Goal: Transaction & Acquisition: Purchase product/service

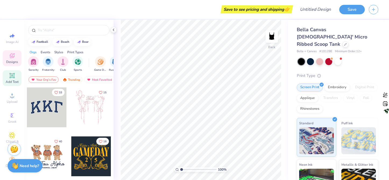
click at [11, 77] on icon at bounding box center [12, 75] width 4 height 4
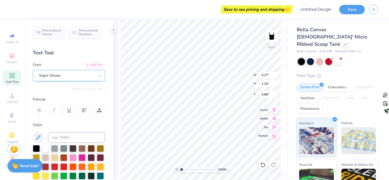
scroll to position [4, 1]
type textarea "y"
paste textarea
type textarea "you know you love us,"
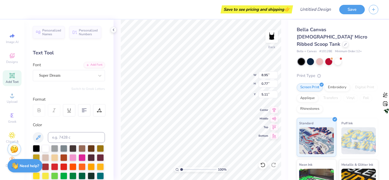
scroll to position [4, 3]
paste textarea
type textarea "you know you love us,"
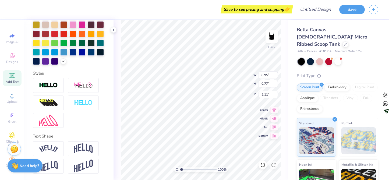
scroll to position [0, 0]
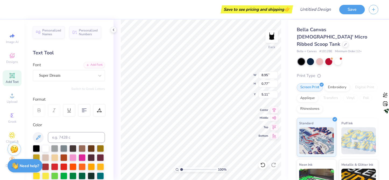
click at [275, 118] on icon at bounding box center [274, 117] width 5 height 3
click at [275, 113] on div "100 % Back W 8.95 8.95 " H 0.77 0.77 " Y 5.11 5.11 " Center Middle Top Bottom" at bounding box center [201, 100] width 175 height 160
type input "3.91"
type input "4.60"
type input "0.40"
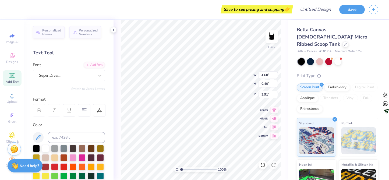
type input "4.29"
type input "1.29"
click at [91, 63] on div "Add Font" at bounding box center [94, 64] width 21 height 6
click at [12, 78] on icon at bounding box center [12, 75] width 6 height 6
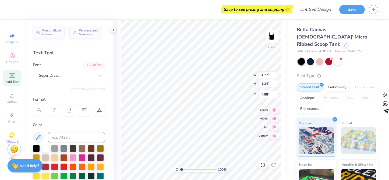
scroll to position [4, 1]
paste textarea
click at [12, 80] on span "Add Text" at bounding box center [12, 82] width 13 height 4
type textarea "XOXO"
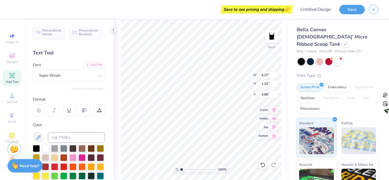
scroll to position [4, 1]
type input "2.03"
type input "0.60"
type input "2.00"
click at [336, 83] on div "Embroidery" at bounding box center [338, 87] width 26 height 8
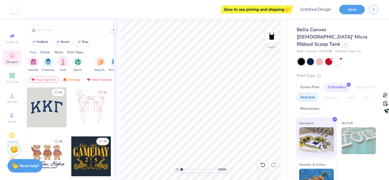
click at [318, 93] on div "Applique" at bounding box center [308, 97] width 22 height 8
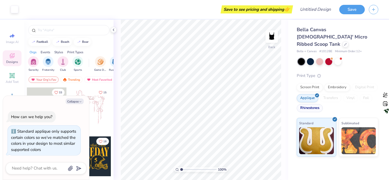
click at [312, 104] on div "Rhinestones" at bounding box center [310, 108] width 26 height 8
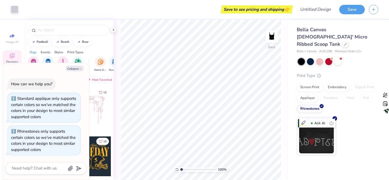
click at [316, 130] on img at bounding box center [316, 140] width 35 height 27
type textarea "x"
click at [53, 165] on textarea at bounding box center [38, 168] width 55 height 7
type textarea "h"
type textarea "x"
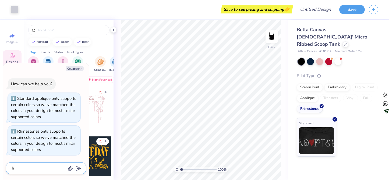
type textarea "hw"
type textarea "x"
type textarea "h"
type textarea "x"
type textarea "ho"
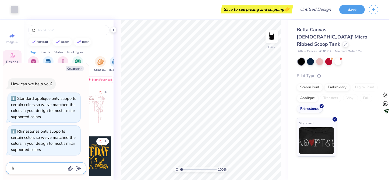
type textarea "x"
type textarea "how"
type textarea "x"
type textarea "how"
type textarea "x"
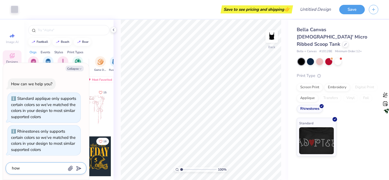
type textarea "how m"
type textarea "x"
type textarea "how mu"
type textarea "x"
type textarea "how muc"
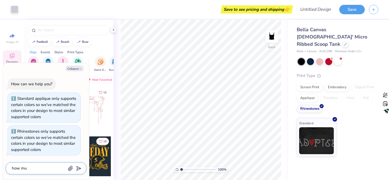
type textarea "x"
type textarea "how much"
type textarea "x"
type textarea "how much"
type textarea "x"
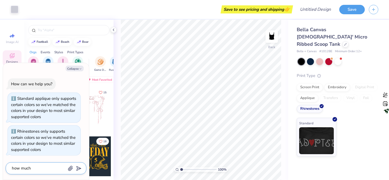
type textarea "how much i"
type textarea "x"
type textarea "how much is"
type textarea "x"
type textarea "how much is"
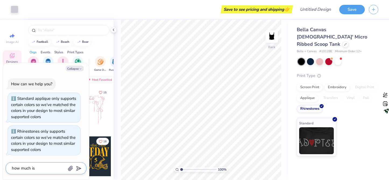
type textarea "x"
type textarea "how much is r"
type textarea "x"
type textarea "how much is rh"
type textarea "x"
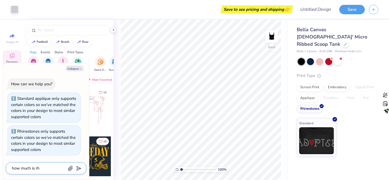
type textarea "how much is rhi"
type textarea "x"
type textarea "how much is rhin"
type textarea "x"
type textarea "how much is rhine"
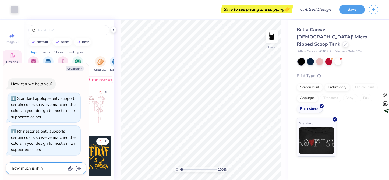
type textarea "x"
type textarea "how much is [PERSON_NAME]"
type textarea "x"
type textarea "how much is rhinest"
type textarea "x"
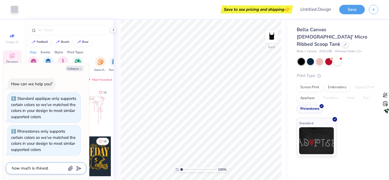
type textarea "how much is rhinesto"
type textarea "x"
type textarea "how much is rhineston"
type textarea "x"
type textarea "how much is rhinestone"
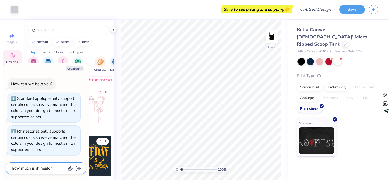
type textarea "x"
type textarea "how much is rhinestones"
type textarea "x"
type textarea "how much is rhinestones"
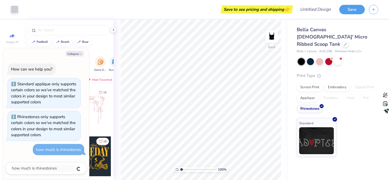
type textarea "x"
click at [77, 54] on button "Collapse" at bounding box center [75, 54] width 18 height 6
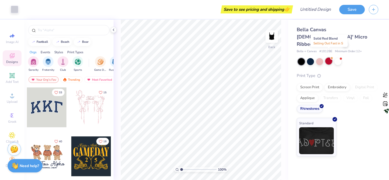
click at [329, 58] on div at bounding box center [328, 61] width 7 height 7
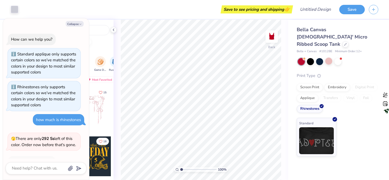
scroll to position [98, 0]
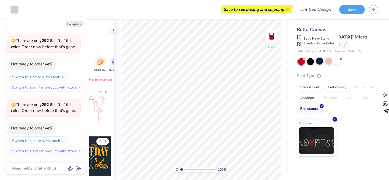
click at [322, 58] on div at bounding box center [319, 61] width 7 height 7
click at [310, 58] on div at bounding box center [310, 61] width 7 height 7
click at [317, 58] on div at bounding box center [319, 61] width 7 height 7
click at [325, 58] on div at bounding box center [338, 61] width 80 height 7
click at [342, 58] on div at bounding box center [338, 61] width 7 height 7
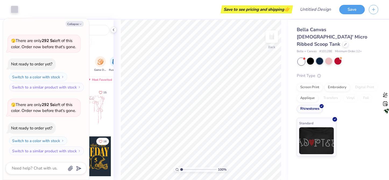
scroll to position [174, 0]
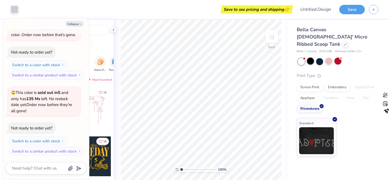
click at [312, 58] on div at bounding box center [310, 61] width 7 height 7
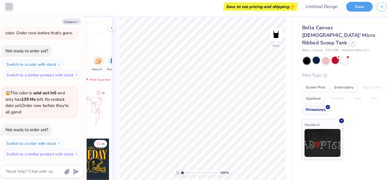
type textarea "x"
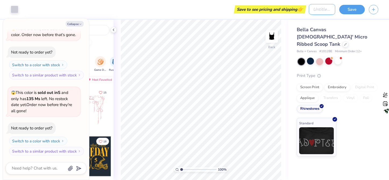
click at [319, 13] on input "Design Title" at bounding box center [322, 9] width 26 height 11
type input "s"
type textarea "x"
type input "si"
type textarea "x"
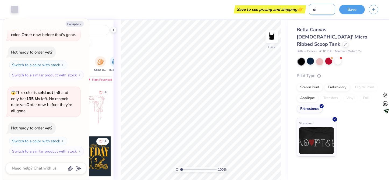
type input "sis"
type textarea "x"
type input "sist"
type textarea "x"
type input "siste"
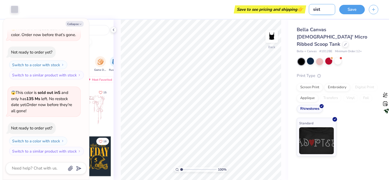
type textarea "x"
type input "sister"
type textarea "x"
type input "sisterh"
type textarea "x"
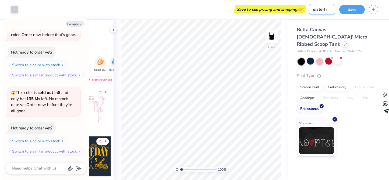
type input "sisterho"
type textarea "x"
type input "sisterhoo"
type textarea "x"
type input "sisterhood"
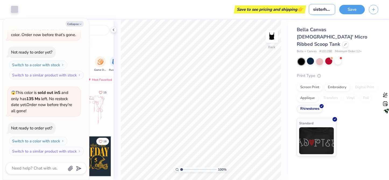
type textarea "x"
type input "sisterhood"
type textarea "x"
type input "sisterhood r"
type textarea "x"
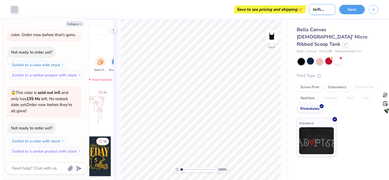
type input "sisterhood re"
type textarea "x"
type input "sisterhood ret"
type textarea "x"
type input "sisterhood retr"
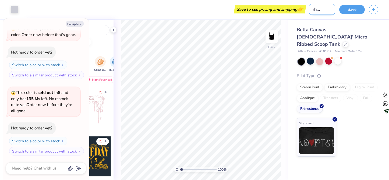
type textarea "x"
type input "sisterhood retre"
type textarea "x"
type input "sisterhood retrea"
type textarea "x"
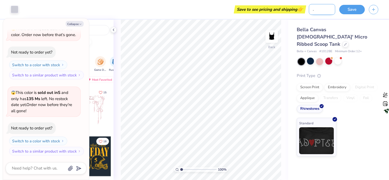
type input "sisterhood retreat"
type textarea "x"
type input "sisterhood retreat"
type textarea "x"
type input "sisterhood retreat 2"
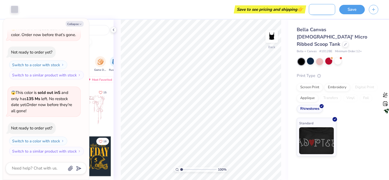
type textarea "x"
type input "sisterhood retreat 25"
type textarea "x"
type input "sisterhood retreat 25"
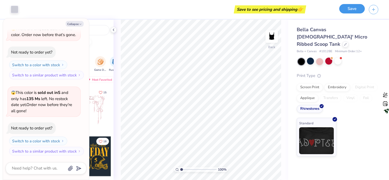
scroll to position [0, 0]
click at [356, 10] on button "Save" at bounding box center [352, 8] width 26 height 9
type textarea "x"
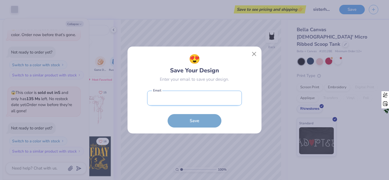
click at [214, 105] on input "email" at bounding box center [194, 98] width 95 height 15
type input "[EMAIL_ADDRESS][DOMAIN_NAME]"
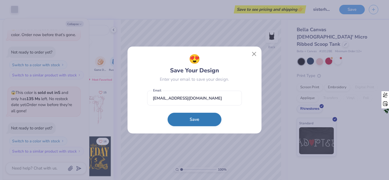
click at [188, 124] on button "Save" at bounding box center [195, 119] width 54 height 13
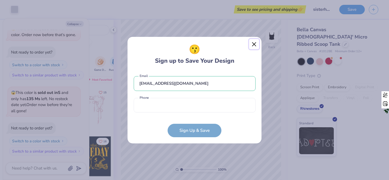
click at [257, 42] on button "Close" at bounding box center [254, 44] width 10 height 10
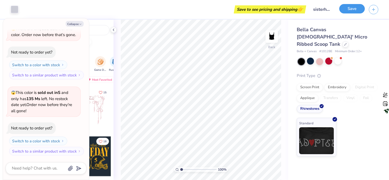
click at [348, 10] on button "Save" at bounding box center [352, 8] width 26 height 9
type textarea "x"
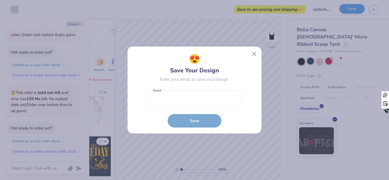
scroll to position [205, 0]
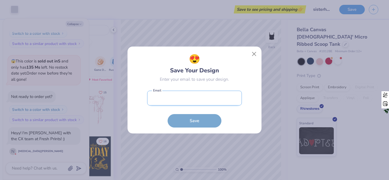
click at [221, 99] on input "email" at bounding box center [194, 98] width 95 height 15
type input "[EMAIL_ADDRESS][DOMAIN_NAME]"
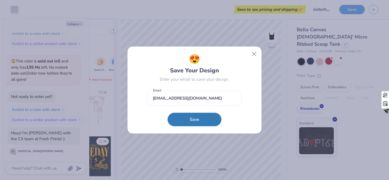
click at [195, 121] on button "Save" at bounding box center [195, 119] width 54 height 13
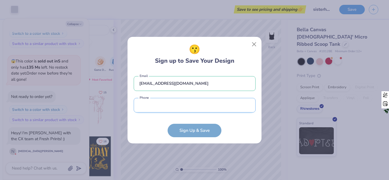
click at [191, 99] on input "tel" at bounding box center [195, 105] width 122 height 15
type input "[PHONE_NUMBER]"
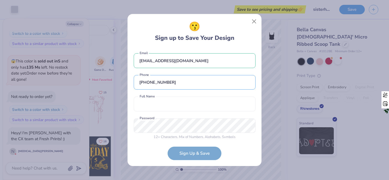
scroll to position [5, 0]
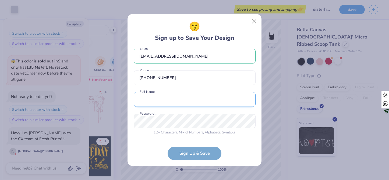
click at [195, 101] on input "text" at bounding box center [195, 99] width 122 height 15
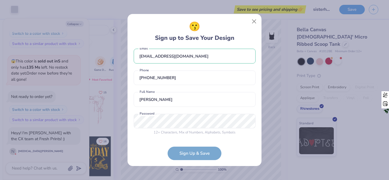
click at [238, 131] on div "12 + Characters , Mix of Numbers , Alphabets , Symbols Password is a required f…" at bounding box center [195, 125] width 122 height 22
click at [153, 98] on input "[PERSON_NAME]" at bounding box center [195, 99] width 122 height 15
type input "[PERSON_NAME]"
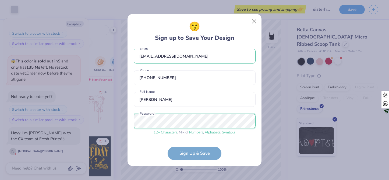
scroll to position [25, 0]
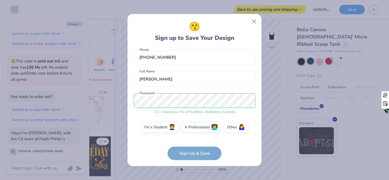
click at [204, 155] on form "[EMAIL_ADDRESS][DOMAIN_NAME] Email [PHONE_NUMBER] Phone [PERSON_NAME] Full Name…" at bounding box center [195, 104] width 122 height 112
click at [157, 125] on label "I'm a Student 🧑‍🎓" at bounding box center [160, 126] width 38 height 11
click at [193, 152] on input "I'm a Student 🧑‍🎓" at bounding box center [194, 153] width 3 height 3
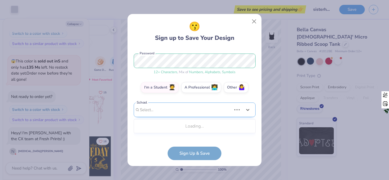
click at [194, 131] on div "Use Up and Down to choose options, press Enter to select the currently focused …" at bounding box center [195, 118] width 122 height 31
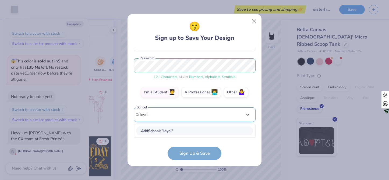
scroll to position [60, 0]
type input "loyola"
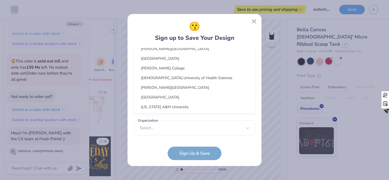
click at [196, 107] on div "option focused, 1 of 30. 30 results available. Use Up and Down to choose option…" at bounding box center [195, 65] width 122 height 98
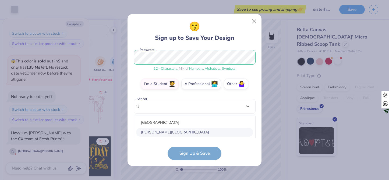
click at [157, 30] on div "😗 Sign up to Save Your Design" at bounding box center [194, 31] width 79 height 23
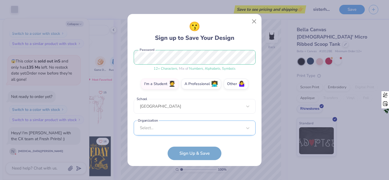
click at [168, 128] on div "Select..." at bounding box center [195, 128] width 122 height 15
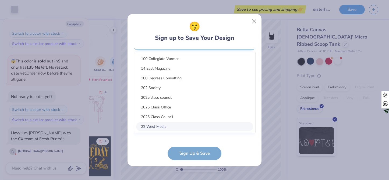
scroll to position [149, 0]
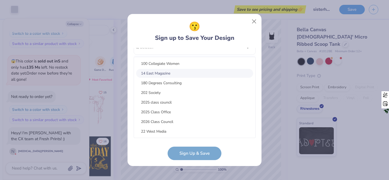
click at [194, 70] on div "14 East Magazine" at bounding box center [194, 73] width 117 height 9
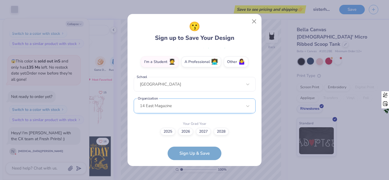
scroll to position [90, 0]
drag, startPoint x: 194, startPoint y: 147, endPoint x: 187, endPoint y: 134, distance: 15.1
click at [193, 141] on form "[EMAIL_ADDRESS][DOMAIN_NAME] Email [PHONE_NUMBER] Phone [PERSON_NAME] Full Name…" at bounding box center [195, 104] width 122 height 112
click at [186, 134] on label "2026" at bounding box center [185, 131] width 15 height 8
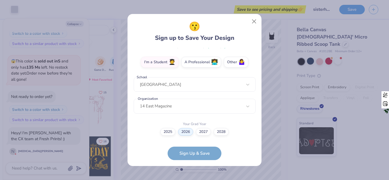
scroll to position [122, 0]
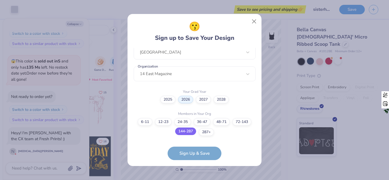
click at [185, 132] on label "144-287" at bounding box center [185, 132] width 21 height 8
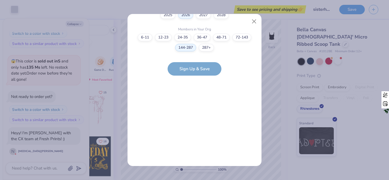
scroll to position [0, 0]
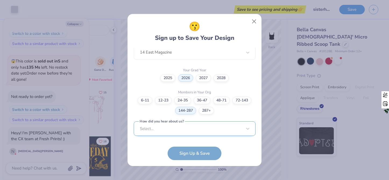
click at [199, 125] on div "Select..." at bounding box center [195, 128] width 122 height 15
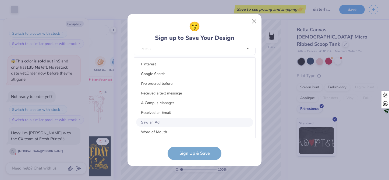
click at [200, 122] on div "Saw an Ad" at bounding box center [194, 122] width 117 height 9
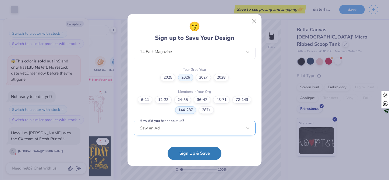
scroll to position [144, 0]
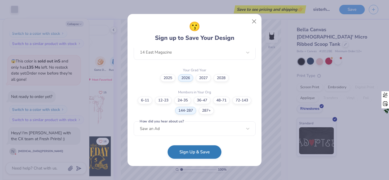
click at [202, 157] on button "Sign Up & Save" at bounding box center [195, 151] width 54 height 13
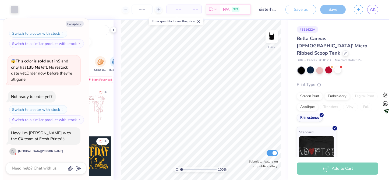
type textarea "x"
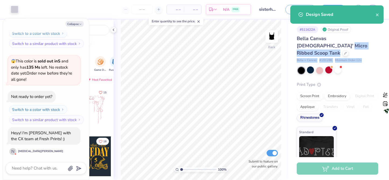
drag, startPoint x: 385, startPoint y: 53, endPoint x: 380, endPoint y: 38, distance: 15.5
click at [380, 38] on div "# 511622A Original Proof Bella Canvas [DEMOGRAPHIC_DATA]' Micro Ribbed Scoop Ta…" at bounding box center [338, 93] width 101 height 146
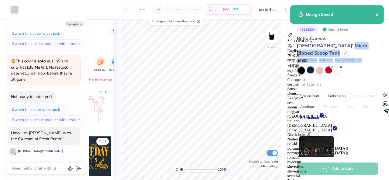
click at [377, 14] on icon "close" at bounding box center [377, 14] width 3 height 3
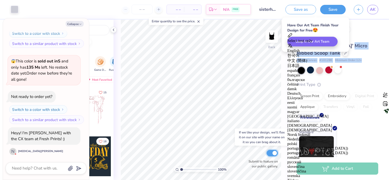
click at [271, 151] on input "Submit to feature on our public gallery." at bounding box center [272, 153] width 11 height 6
checkbox input "false"
type textarea "x"
click at [273, 152] on input "Submit to feature on our public gallery." at bounding box center [272, 153] width 11 height 6
checkbox input "true"
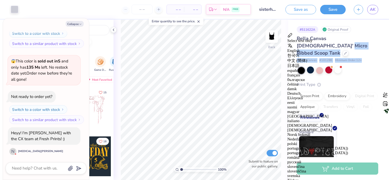
click at [370, 58] on div "Bella + Canvas # 1012BE Minimum Order: 12 +" at bounding box center [338, 60] width 82 height 5
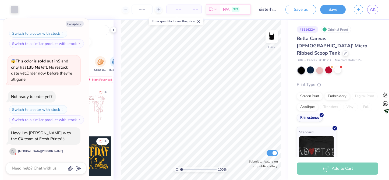
scroll to position [1, 0]
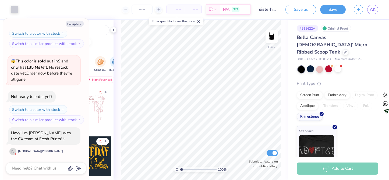
click at [337, 166] on div "Add to Cart" at bounding box center [338, 169] width 82 height 12
click at [337, 171] on div "Add to Cart" at bounding box center [338, 169] width 82 height 12
click at [78, 116] on button "Switch to a similar product with stock" at bounding box center [47, 119] width 75 height 9
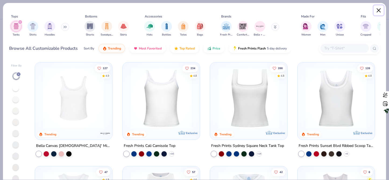
click at [380, 6] on button "Close" at bounding box center [379, 10] width 10 height 10
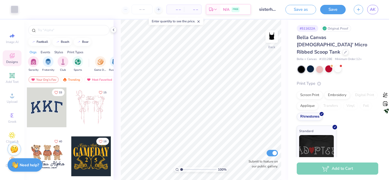
click at [21, 170] on div "Need help? Chat with us." at bounding box center [25, 164] width 35 height 13
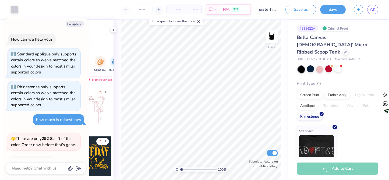
scroll to position [237, 0]
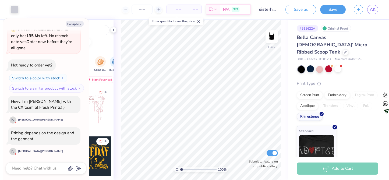
drag, startPoint x: 75, startPoint y: 96, endPoint x: 75, endPoint y: 57, distance: 39.3
drag, startPoint x: 75, startPoint y: 58, endPoint x: 75, endPoint y: 68, distance: 9.7
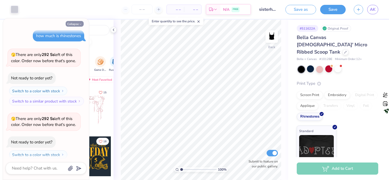
scroll to position [86, 0]
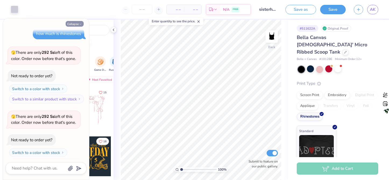
click at [78, 23] on button "Collapse" at bounding box center [75, 24] width 18 height 6
type textarea "x"
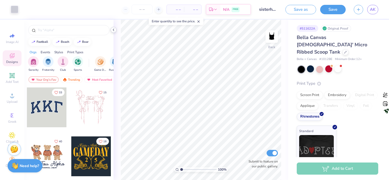
click at [113, 30] on icon at bounding box center [113, 30] width 4 height 4
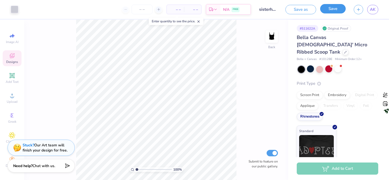
click at [339, 8] on button "Save" at bounding box center [333, 8] width 26 height 9
click at [211, 6] on div "N/A FREE" at bounding box center [224, 10] width 30 height 10
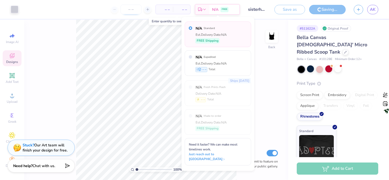
click at [137, 8] on input "number" at bounding box center [131, 10] width 21 height 10
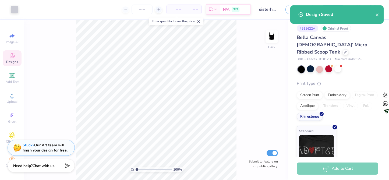
click at [163, 12] on div "– – Per Item – – Total Est. Delivery N/A FREE" at bounding box center [136, 9] width 229 height 19
click at [157, 10] on icon at bounding box center [159, 10] width 4 height 4
click at [158, 10] on icon at bounding box center [159, 10] width 4 height 4
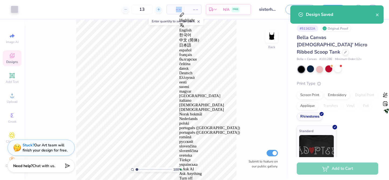
click at [158, 10] on icon at bounding box center [159, 10] width 4 height 4
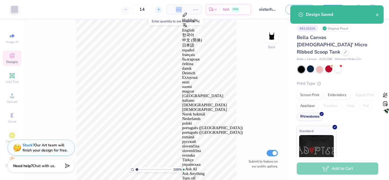
click at [158, 10] on icon at bounding box center [159, 10] width 4 height 4
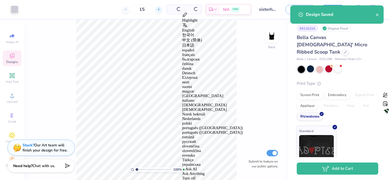
click at [158, 10] on icon at bounding box center [159, 10] width 4 height 4
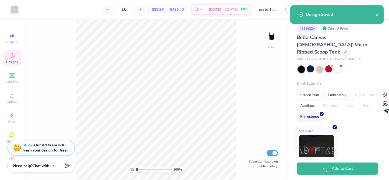
click at [144, 6] on div "16" at bounding box center [124, 10] width 40 height 10
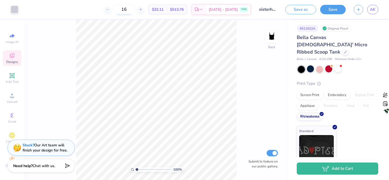
click at [135, 10] on input "16" at bounding box center [124, 10] width 21 height 10
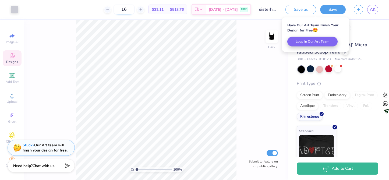
type input "1"
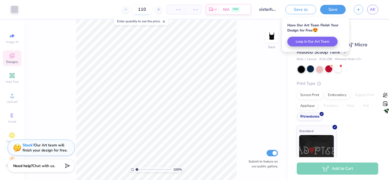
type input "110"
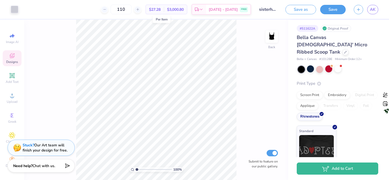
click at [161, 10] on span "$27.28" at bounding box center [155, 10] width 12 height 6
drag, startPoint x: 154, startPoint y: 8, endPoint x: 189, endPoint y: 8, distance: 35.5
click at [187, 8] on div "$27.28 Per Item $3,000.80 Total" at bounding box center [167, 10] width 42 height 10
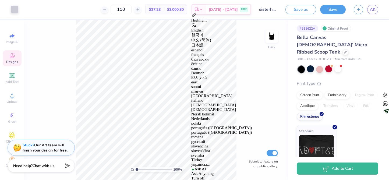
click at [187, 10] on div "$3,000.80 Total" at bounding box center [175, 9] width 23 height 9
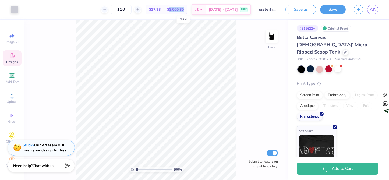
drag, startPoint x: 195, startPoint y: 10, endPoint x: 177, endPoint y: 9, distance: 18.0
click at [177, 9] on div "$3,000.80 Total" at bounding box center [175, 9] width 23 height 9
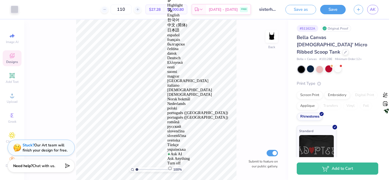
click at [255, 16] on div "Art colors 110 $27.28 Per Item $3,000.80 Total Est. Delivery [DATE] - [DATE] FR…" at bounding box center [194, 9] width 389 height 19
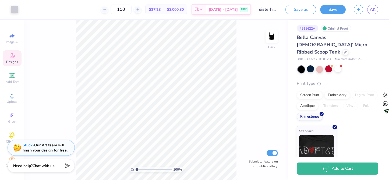
scroll to position [0, 24]
drag, startPoint x: 263, startPoint y: 12, endPoint x: 287, endPoint y: 16, distance: 24.3
click at [287, 16] on div "Art colors 110 $27.28 Per Item $3,000.80 Total Est. Delivery [DATE] - [DATE] FR…" at bounding box center [194, 9] width 389 height 19
click at [275, 21] on div "100 % Back Submit to feature on our public gallery." at bounding box center [156, 100] width 264 height 160
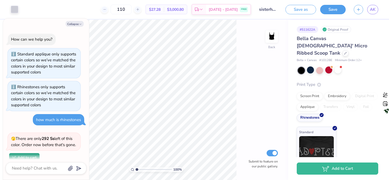
scroll to position [300, 0]
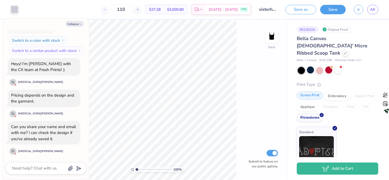
click at [309, 92] on div "Screen Print" at bounding box center [310, 96] width 26 height 8
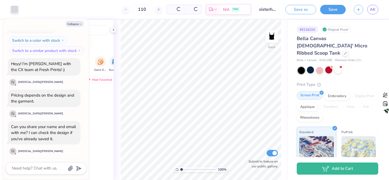
scroll to position [333, 0]
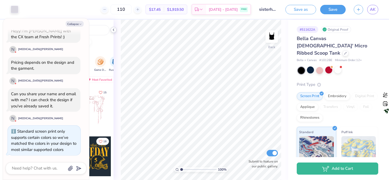
click at [114, 30] on icon at bounding box center [113, 30] width 4 height 4
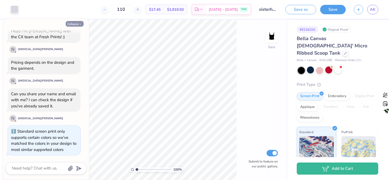
click at [80, 23] on icon "button" at bounding box center [80, 24] width 3 height 3
type textarea "x"
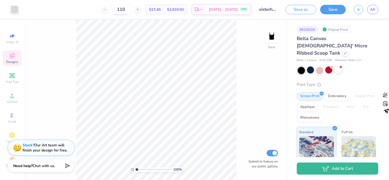
click at [132, 8] on input "110" at bounding box center [121, 10] width 21 height 10
type input "100"
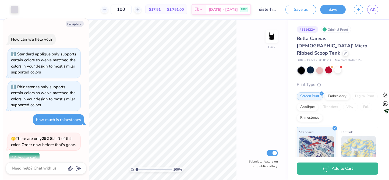
scroll to position [359, 0]
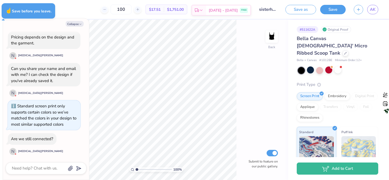
type textarea "x"
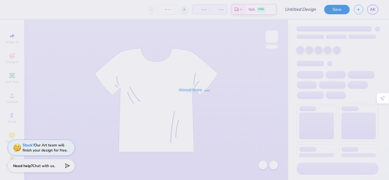
type input "sisterhood retreat 25"
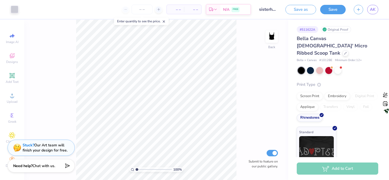
scroll to position [1, 0]
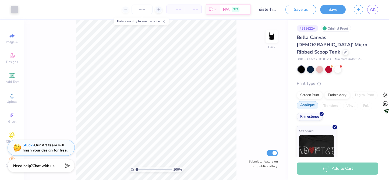
click at [318, 101] on div "Applique" at bounding box center [308, 105] width 22 height 8
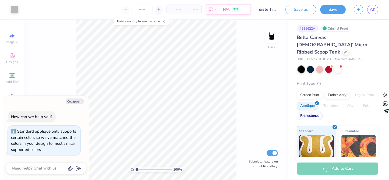
click at [323, 112] on div "Rhinestones" at bounding box center [310, 116] width 26 height 8
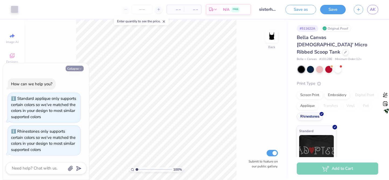
click at [83, 68] on button "Collapse" at bounding box center [75, 69] width 18 height 6
type textarea "x"
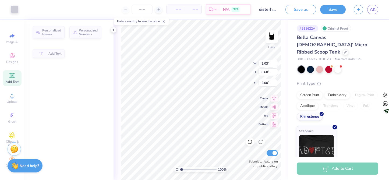
scroll to position [4, 1]
